Goal: Find contact information: Find contact information

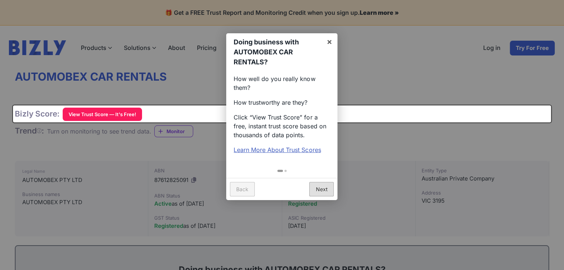
click at [319, 192] on link "Next" at bounding box center [321, 189] width 24 height 14
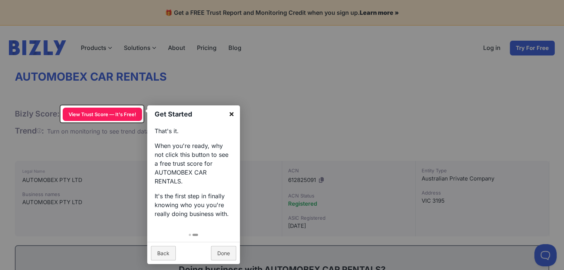
click at [229, 116] on link "×" at bounding box center [231, 114] width 17 height 17
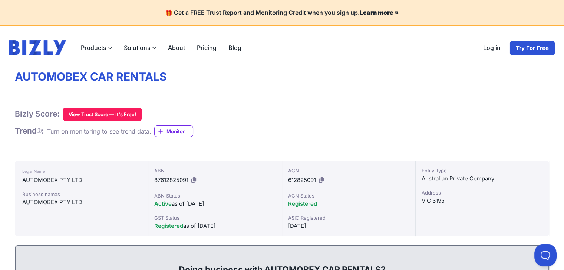
click at [305, 181] on span "612825091" at bounding box center [302, 180] width 28 height 7
click at [165, 180] on span "87612825091" at bounding box center [171, 180] width 34 height 7
copy div "87612825091"
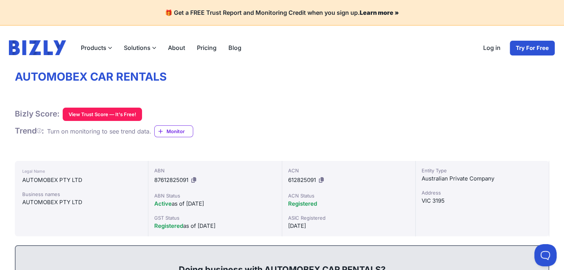
click at [29, 78] on h1 "AUTOMOBEX CAR RENTALS" at bounding box center [282, 77] width 534 height 14
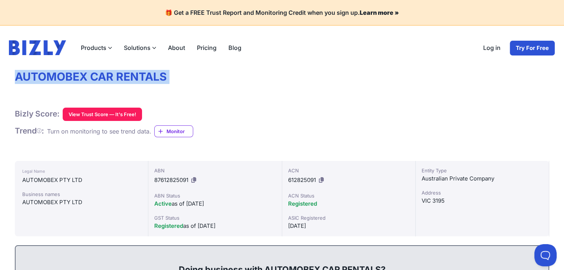
click at [29, 78] on h1 "AUTOMOBEX CAR RENTALS" at bounding box center [282, 77] width 534 height 14
click at [280, 73] on h1 "AUTOMOBEX CAR RENTALS" at bounding box center [282, 77] width 534 height 14
